Goal: Information Seeking & Learning: Check status

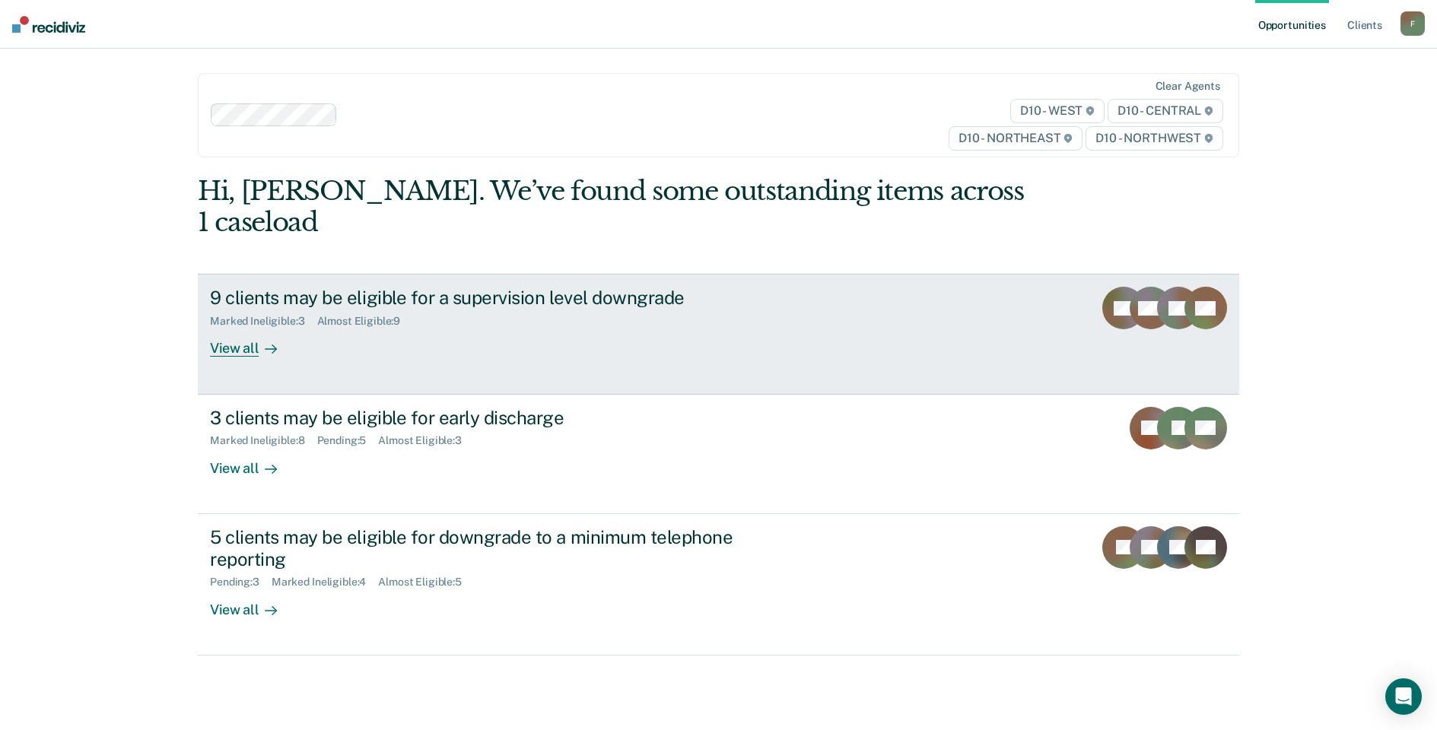
click at [367, 309] on div "Marked Ineligible : 3 Almost Eligible : 9" at bounding box center [477, 318] width 534 height 19
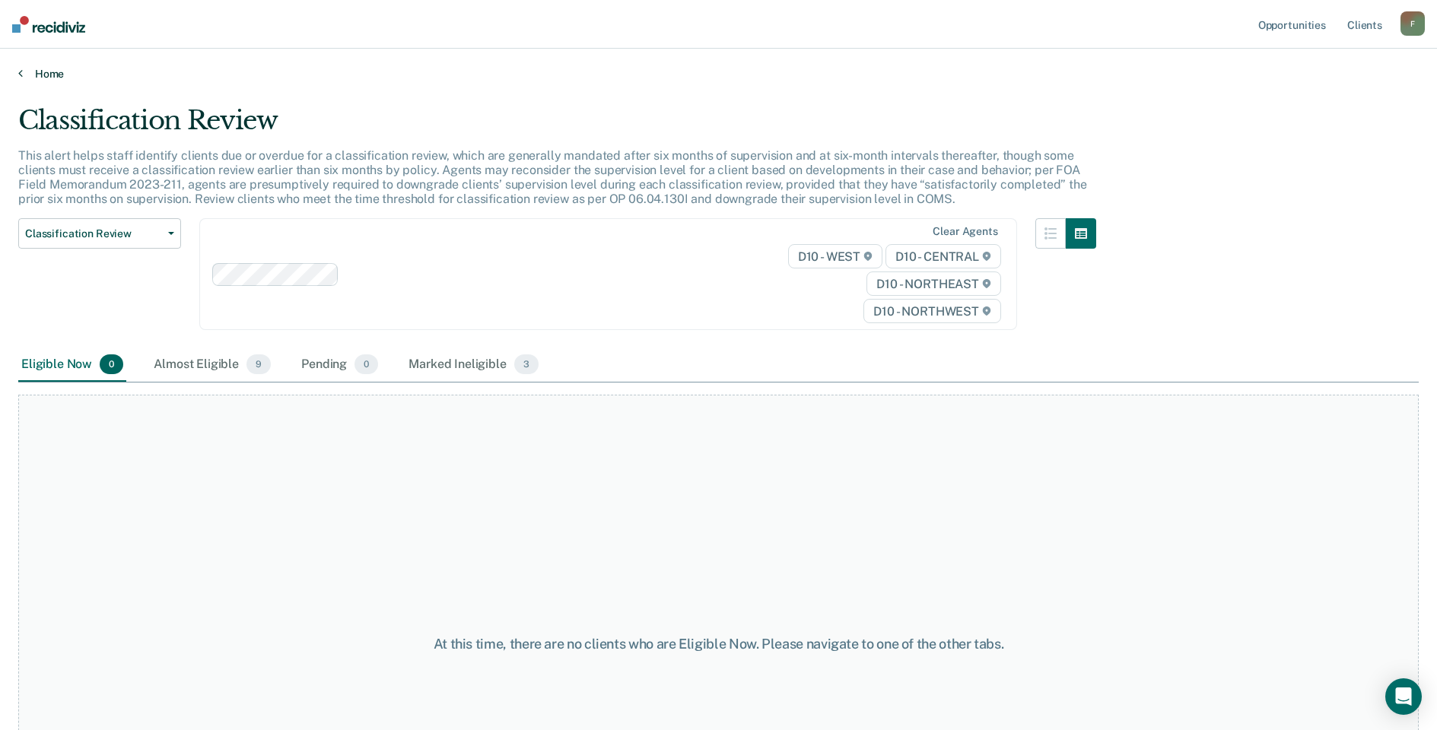
click at [24, 75] on link "Home" at bounding box center [718, 74] width 1401 height 14
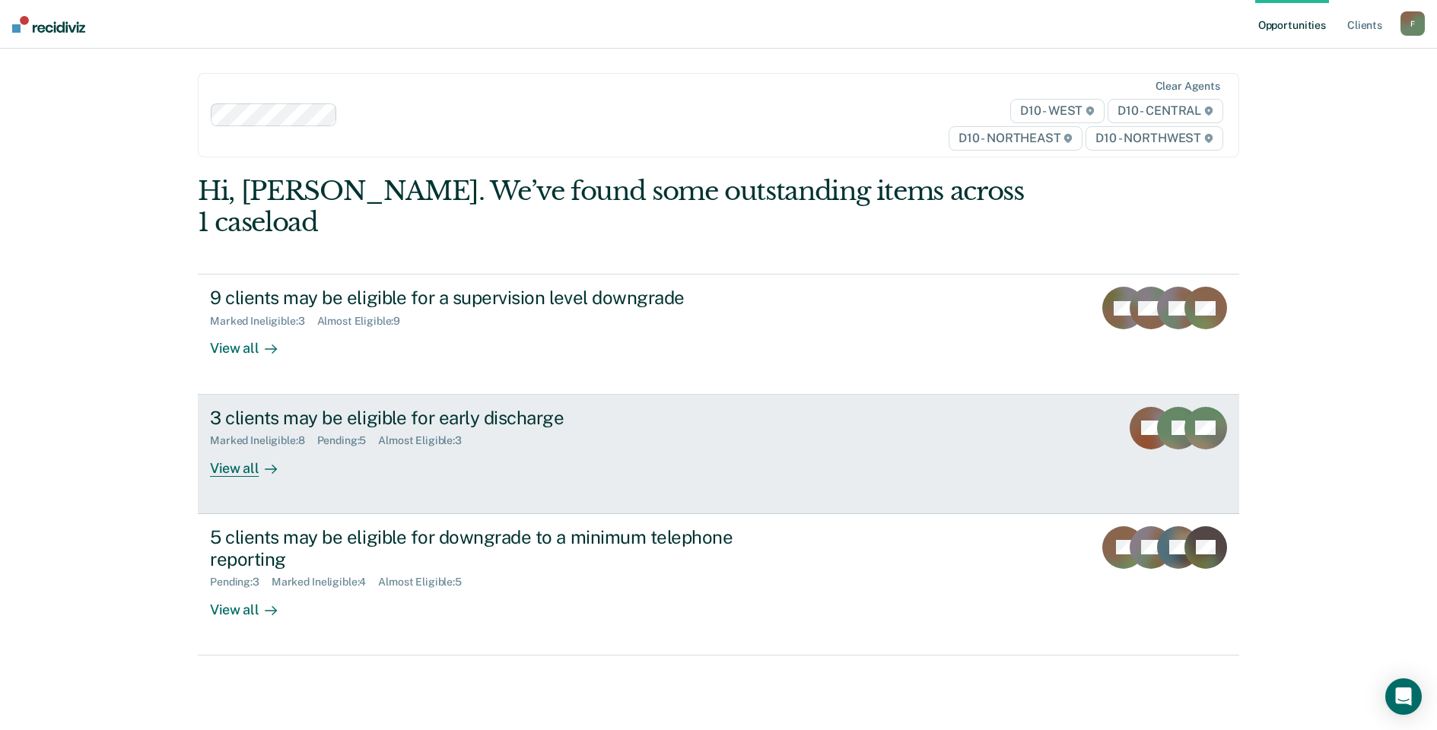
click at [278, 407] on div "3 clients may be eligible for early discharge" at bounding box center [477, 418] width 534 height 22
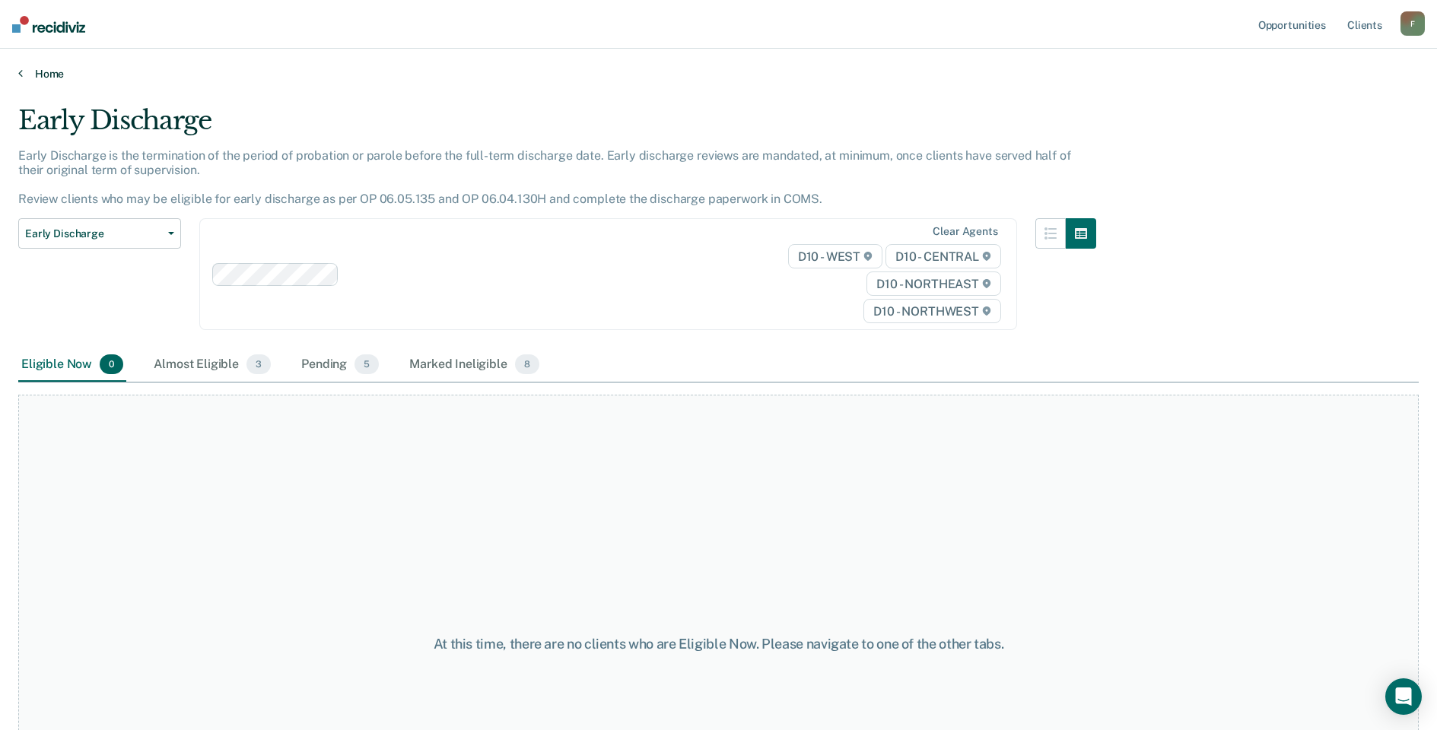
click at [30, 77] on link "Home" at bounding box center [718, 74] width 1401 height 14
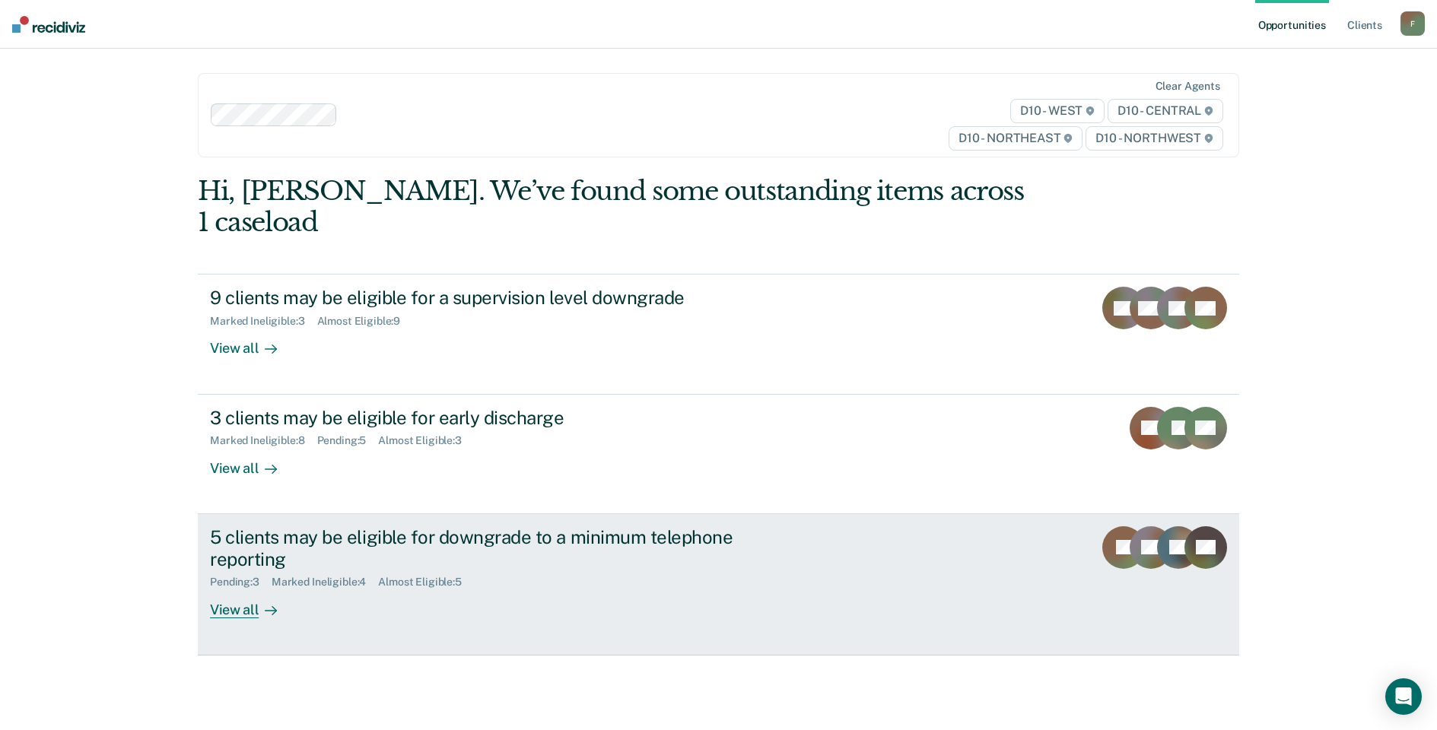
click at [244, 526] on div "5 clients may be eligible for downgrade to a minimum telephone reporting" at bounding box center [477, 548] width 534 height 44
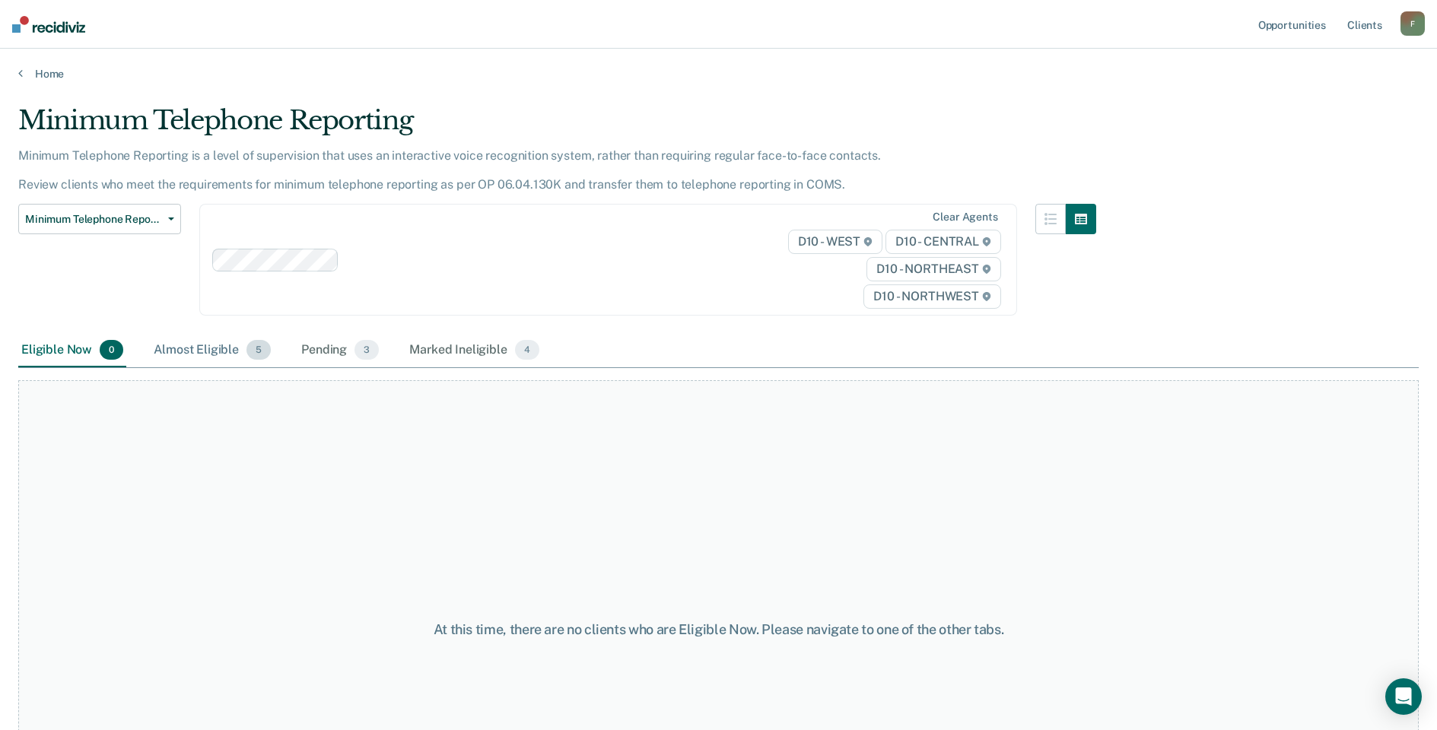
click at [195, 350] on div "Almost Eligible 5" at bounding box center [212, 350] width 123 height 33
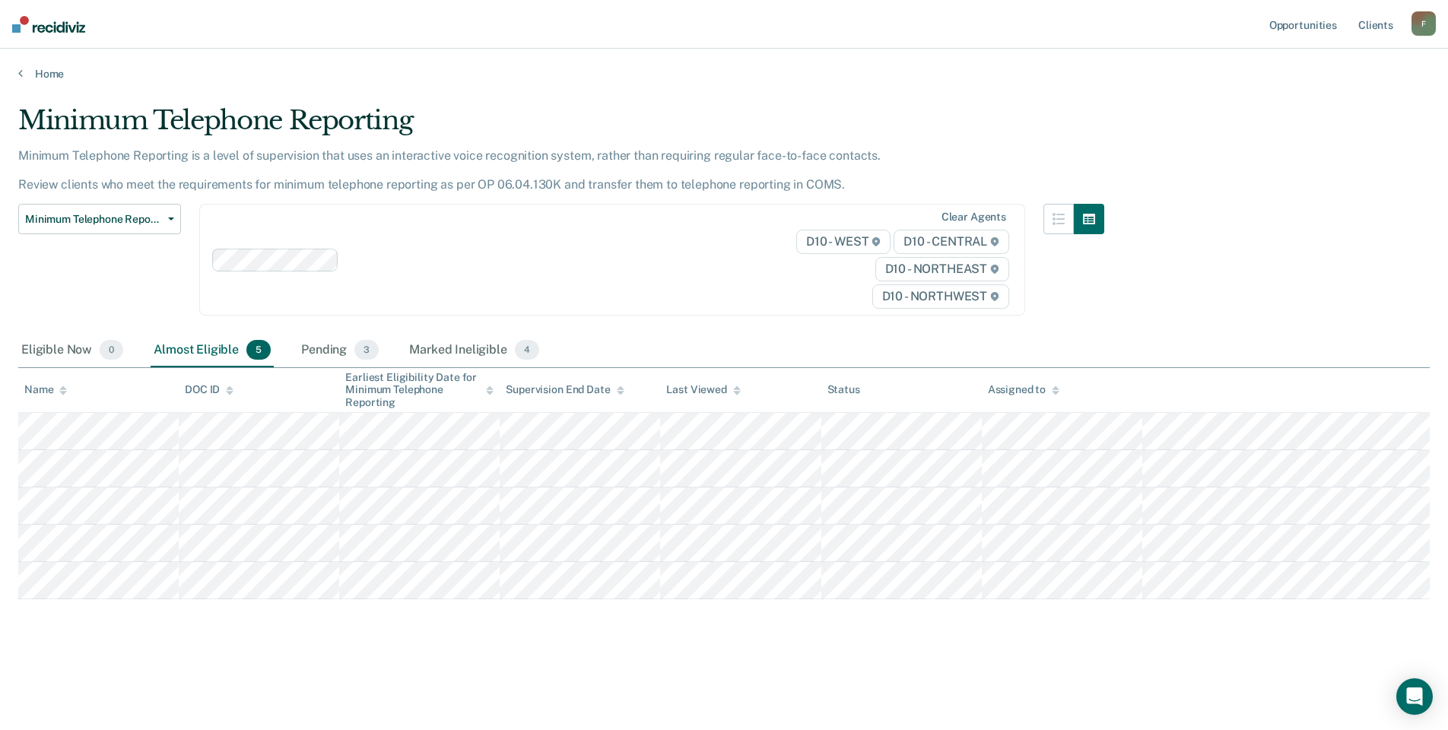
click at [17, 69] on div "Home" at bounding box center [724, 65] width 1448 height 32
click at [24, 78] on link "Home" at bounding box center [724, 74] width 1412 height 14
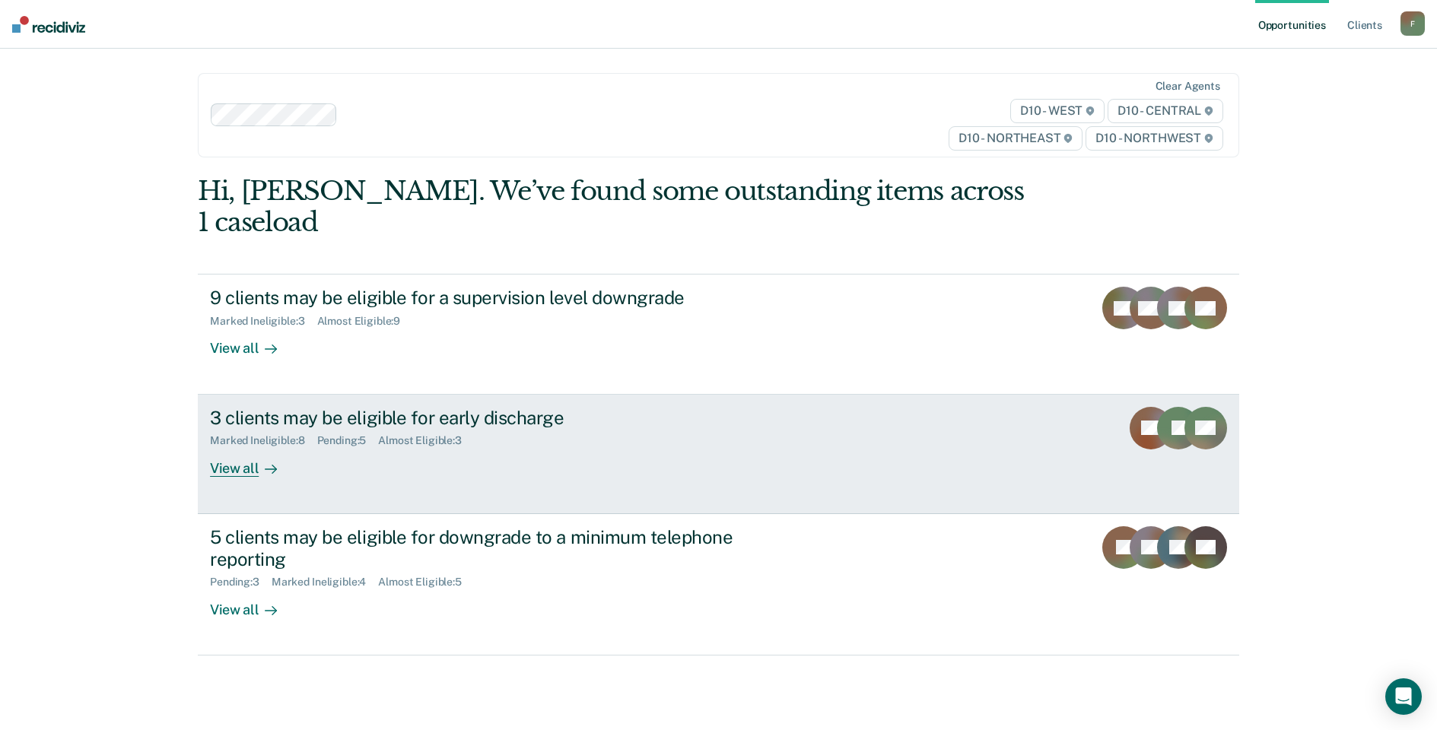
click at [377, 431] on div "3 clients may be eligible for early discharge Marked Ineligible : 8 Pending : 5…" at bounding box center [495, 442] width 571 height 70
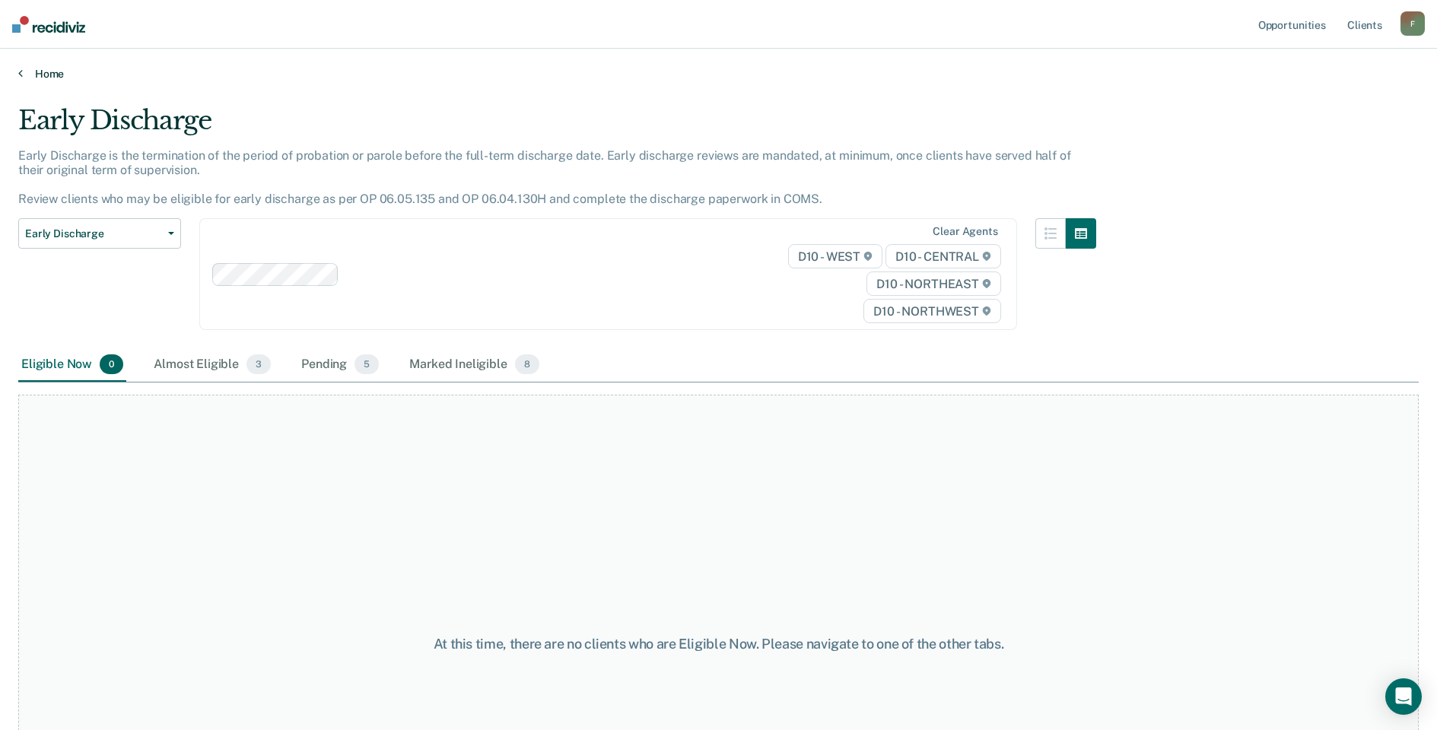
click at [21, 75] on icon at bounding box center [20, 73] width 5 height 12
